Goal: Subscribe to service/newsletter

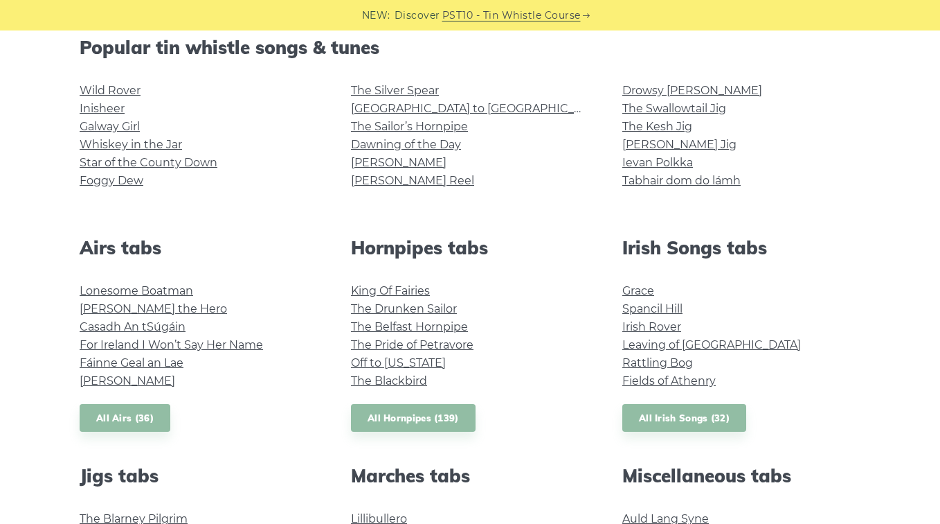
scroll to position [329, 0]
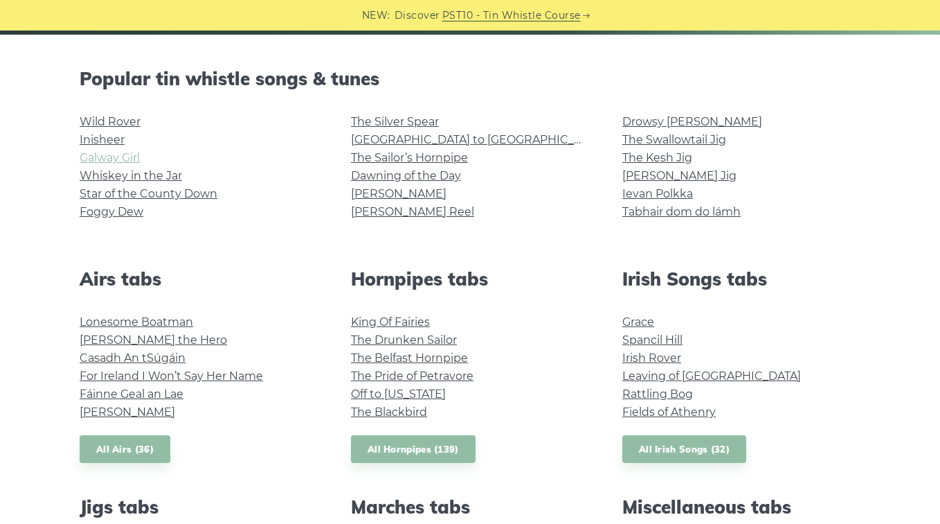
click at [120, 157] on link "Galway Girl" at bounding box center [110, 157] width 60 height 13
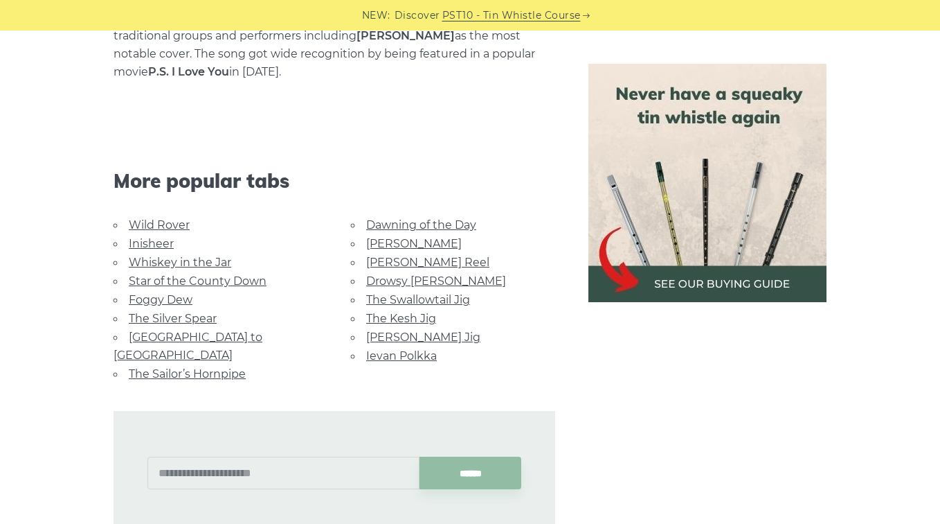
scroll to position [900, 0]
click at [217, 330] on link "[GEOGRAPHIC_DATA] to [GEOGRAPHIC_DATA]" at bounding box center [188, 345] width 149 height 31
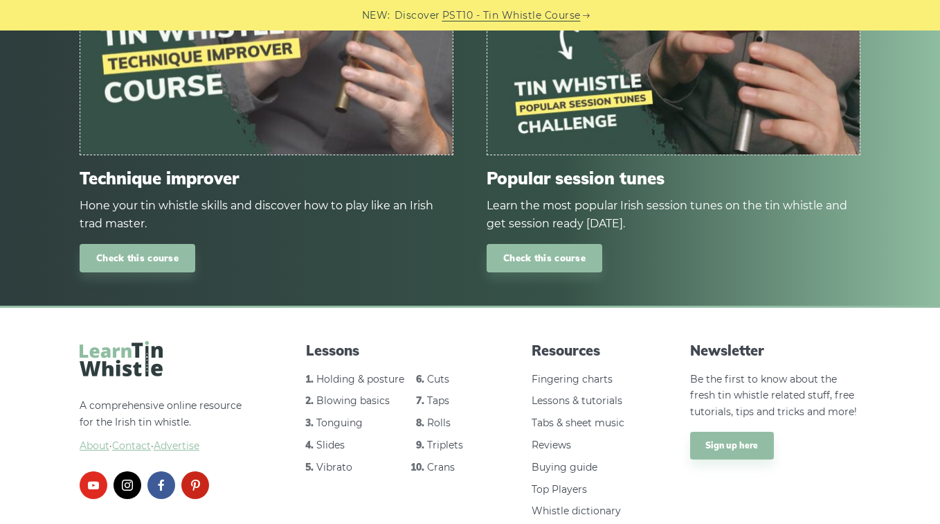
scroll to position [1429, 0]
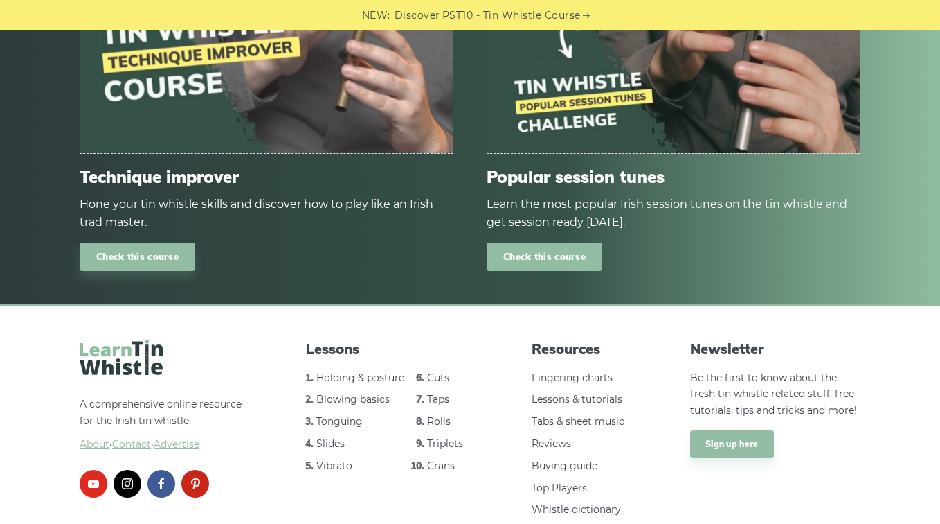
click at [582, 242] on link "Check this course" at bounding box center [545, 256] width 116 height 28
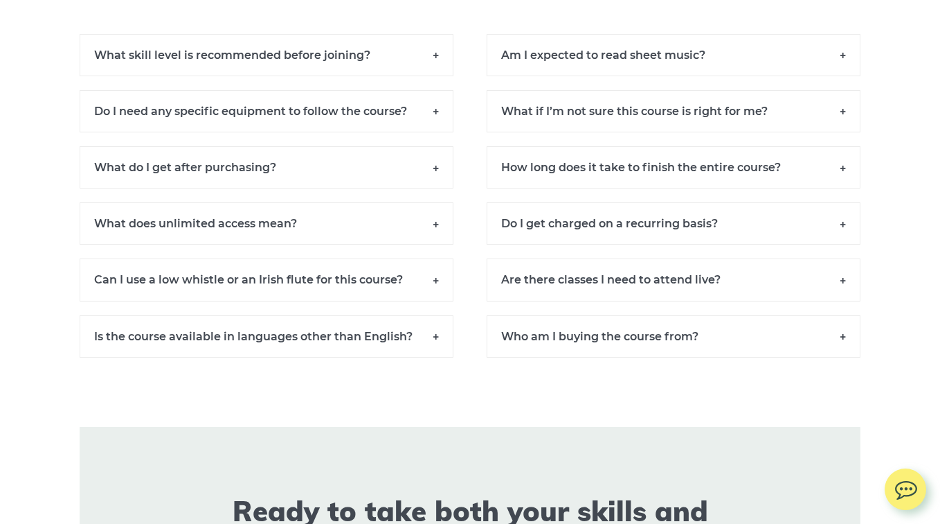
scroll to position [9609, 0]
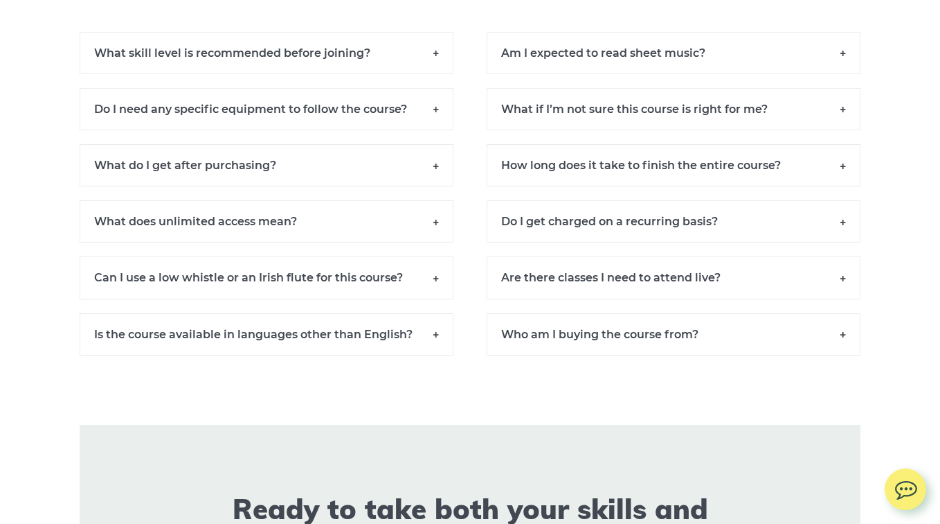
click at [416, 67] on h6 "What skill level is recommended before joining?" at bounding box center [267, 53] width 374 height 42
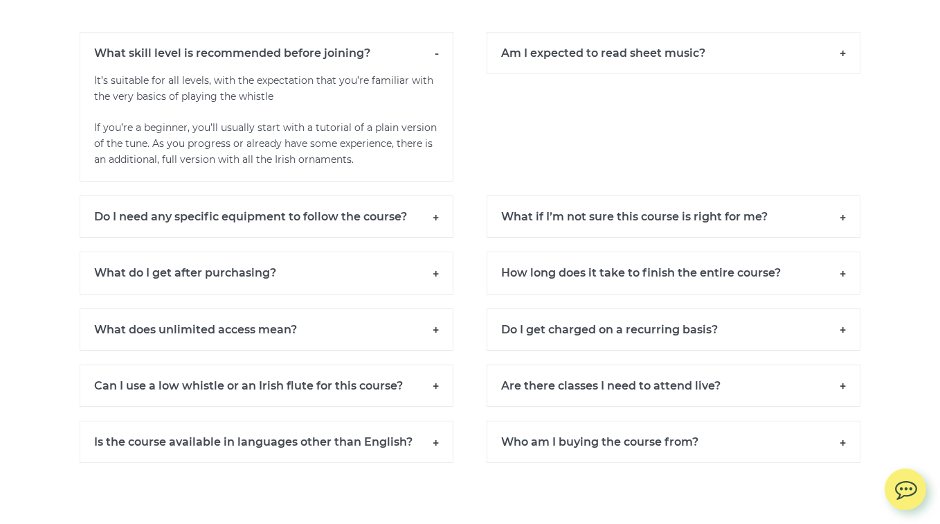
click at [416, 67] on h6 "What skill level is recommended before joining?" at bounding box center [267, 53] width 374 height 42
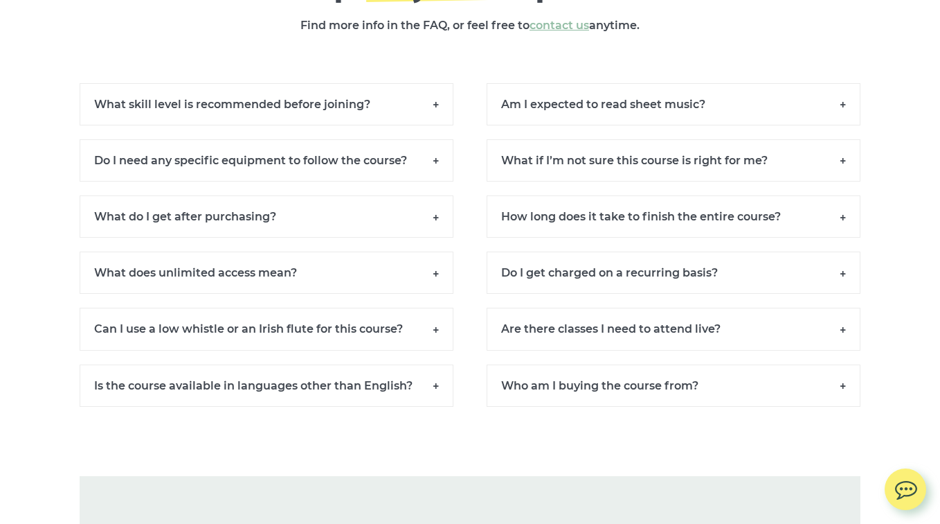
scroll to position [9542, 0]
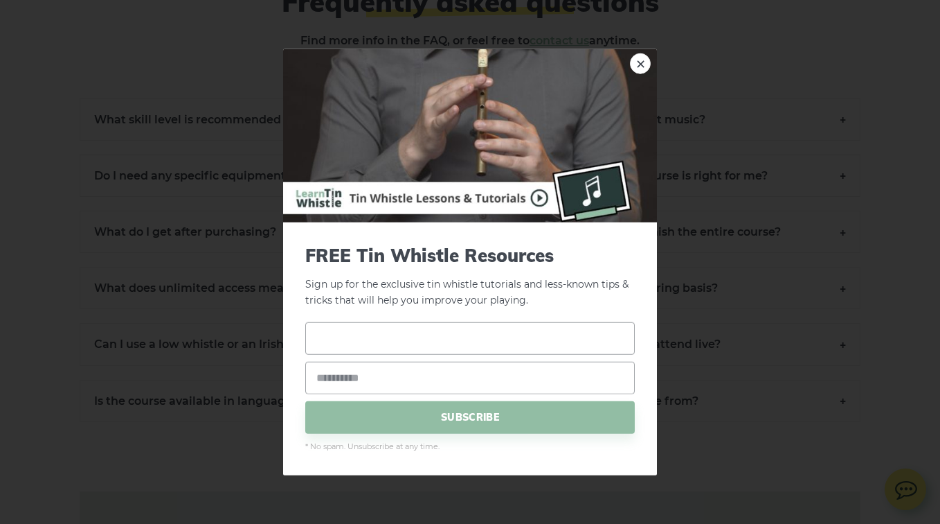
click at [535, 339] on input "text" at bounding box center [470, 337] width 330 height 33
type input "******"
click at [458, 383] on input "email" at bounding box center [470, 377] width 330 height 33
type input "**********"
click at [499, 423] on span "SUBSCRIBE" at bounding box center [470, 416] width 330 height 33
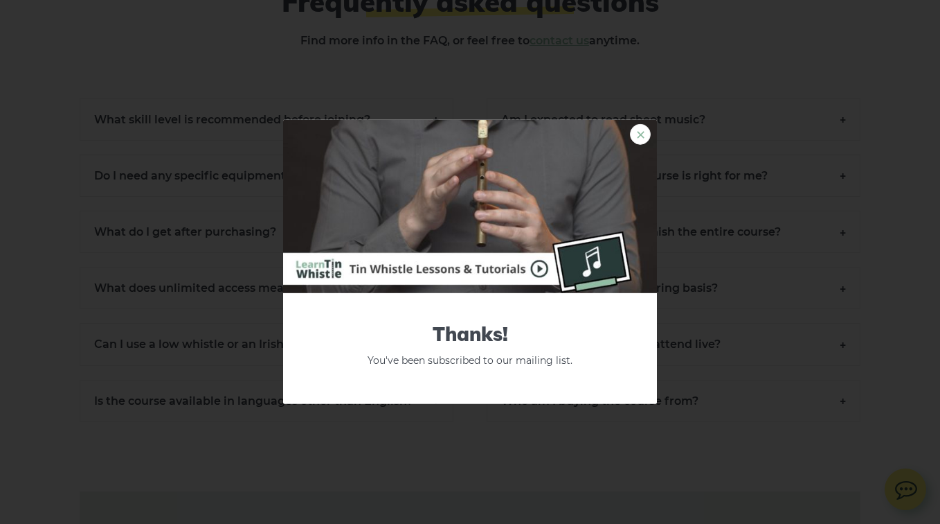
click at [649, 136] on link "×" at bounding box center [640, 134] width 21 height 21
